Goal: Information Seeking & Learning: Check status

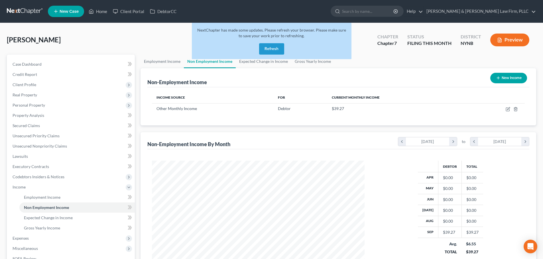
scroll to position [106, 224]
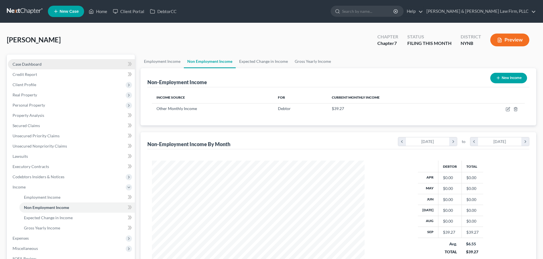
scroll to position [106, 224]
click at [103, 11] on link "Home" at bounding box center [98, 11] width 24 height 10
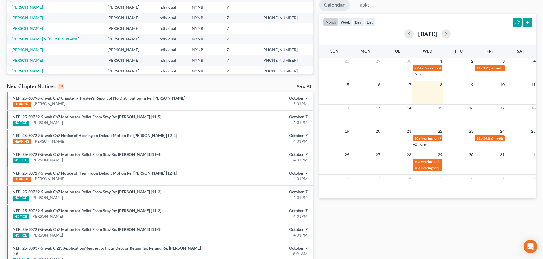
scroll to position [114, 0]
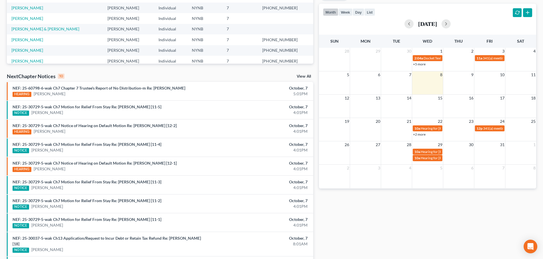
click at [302, 75] on link "View All" at bounding box center [304, 77] width 14 height 4
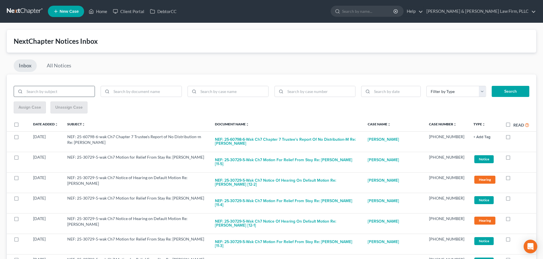
click at [69, 91] on input "search" at bounding box center [59, 91] width 70 height 11
type input "[PERSON_NAME]"
click at [491, 86] on button "Search" at bounding box center [510, 91] width 38 height 11
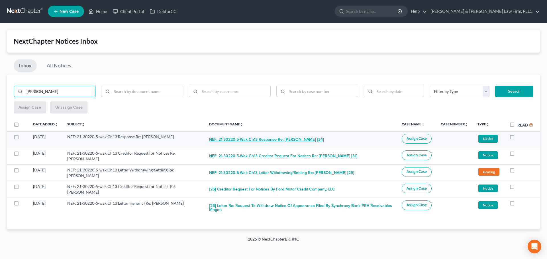
click at [284, 139] on button "NEF: 21-30220-5-wak Ch13 Response Re: [PERSON_NAME] [34]" at bounding box center [266, 139] width 115 height 11
checkbox input "true"
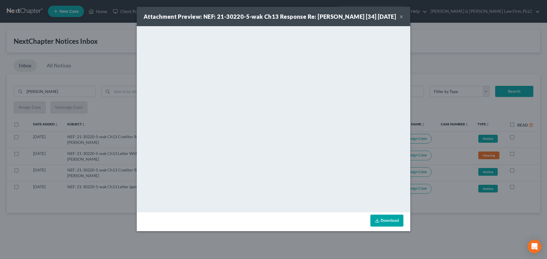
click at [401, 20] on button "×" at bounding box center [401, 16] width 4 height 7
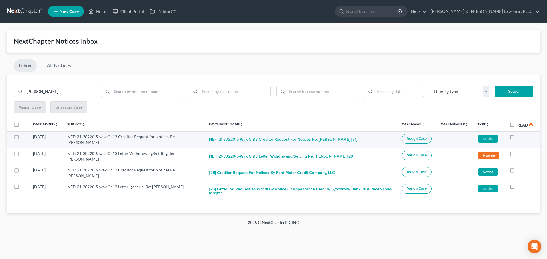
click at [276, 140] on button "NEF: 21-30220-5-wak Ch13 Creditor Request for Notices Re: [PERSON_NAME] [31]" at bounding box center [283, 139] width 148 height 11
checkbox input "true"
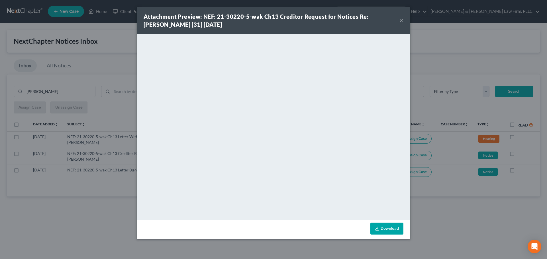
click at [400, 20] on button "×" at bounding box center [401, 20] width 4 height 7
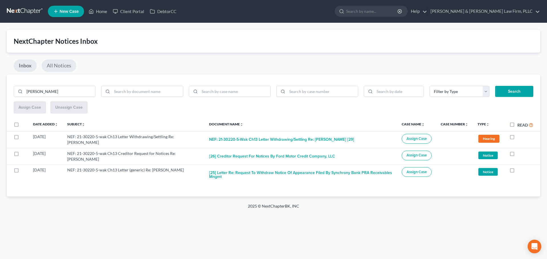
click at [60, 64] on link "All Notices" at bounding box center [59, 66] width 35 height 13
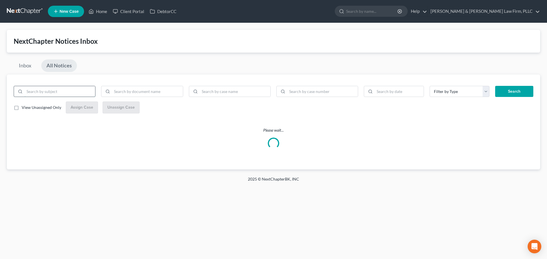
click at [72, 91] on input "search" at bounding box center [59, 91] width 71 height 11
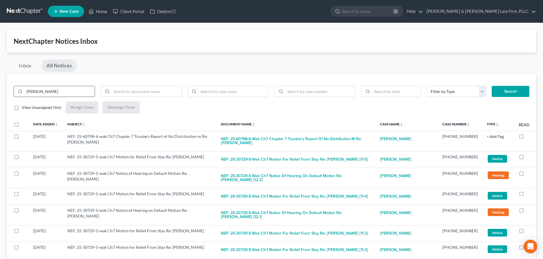
type input "[PERSON_NAME]"
click at [491, 86] on button "Search" at bounding box center [510, 91] width 38 height 11
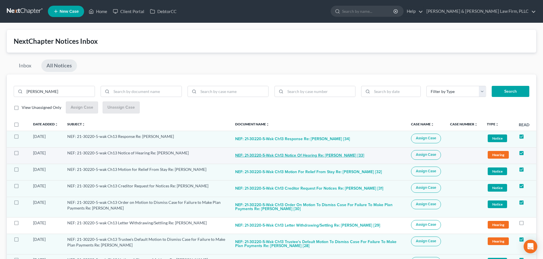
click at [306, 156] on button "NEF: 21-30220-5-wak Ch13 Notice of Hearing Re: [PERSON_NAME] [33]" at bounding box center [299, 155] width 129 height 11
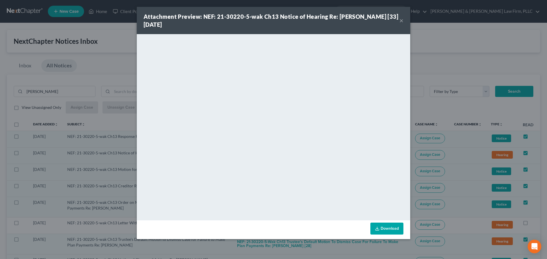
click at [401, 21] on button "×" at bounding box center [401, 20] width 4 height 7
